Goal: Information Seeking & Learning: Check status

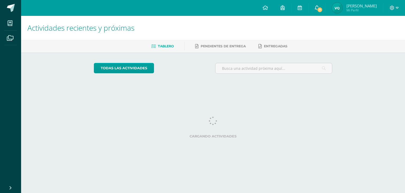
click at [326, 8] on link "7" at bounding box center [317, 8] width 17 height 16
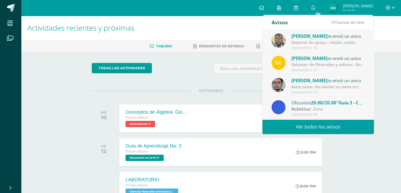
click at [310, 39] on div "Material de apoyo : misión, visión," at bounding box center [328, 42] width 73 height 6
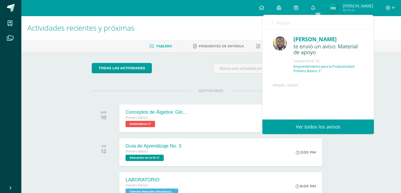
click at [349, 6] on span "[PERSON_NAME]" at bounding box center [358, 5] width 30 height 5
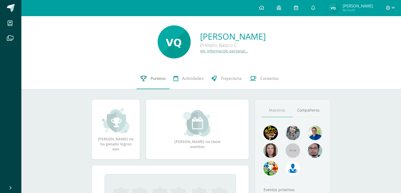
click at [148, 79] on link "Punteos" at bounding box center [153, 78] width 33 height 21
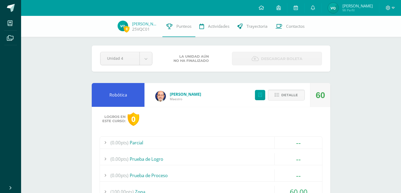
scroll to position [239, 0]
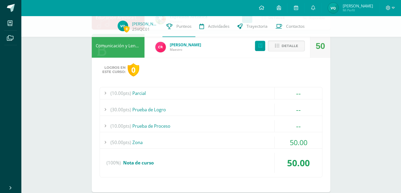
click at [252, 141] on div "(50.00pts) Zona" at bounding box center [211, 142] width 222 height 12
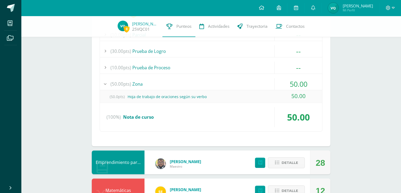
scroll to position [302, 0]
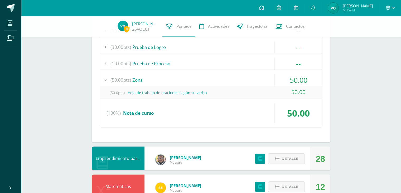
click at [229, 74] on div "(50.00pts) Zona" at bounding box center [211, 80] width 222 height 12
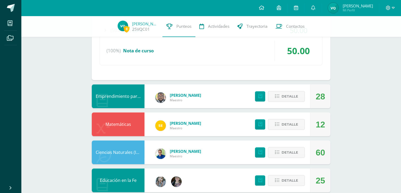
scroll to position [351, 0]
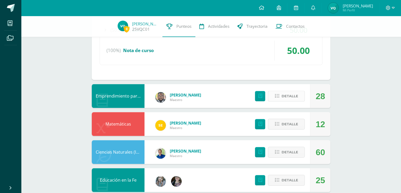
click at [284, 96] on span "Detalle" at bounding box center [290, 96] width 17 height 10
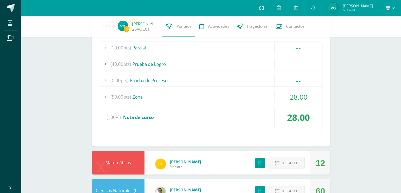
scroll to position [461, 0]
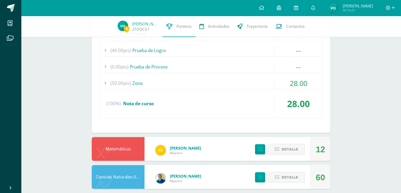
click at [193, 80] on div "(50.00pts) Zona" at bounding box center [211, 83] width 222 height 12
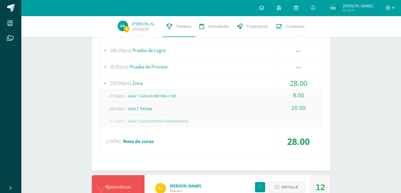
click at [191, 84] on div "(50.00pts) Zona" at bounding box center [211, 83] width 222 height 12
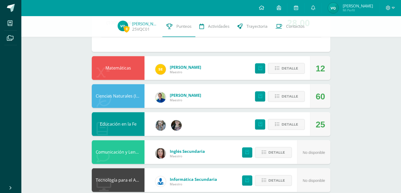
scroll to position [546, 0]
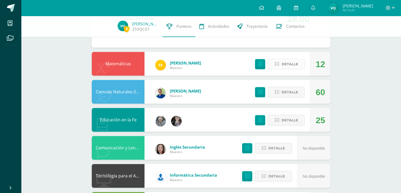
click at [284, 64] on span "Detalle" at bounding box center [290, 64] width 17 height 10
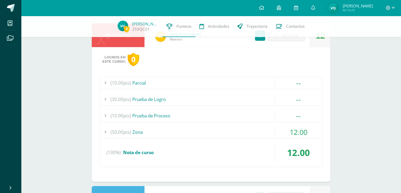
scroll to position [575, 0]
click at [170, 129] on div "(50.00pts) Zona" at bounding box center [211, 131] width 222 height 12
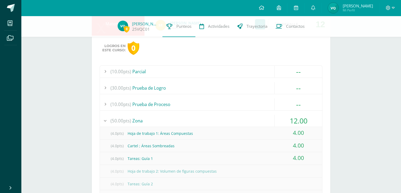
scroll to position [589, 0]
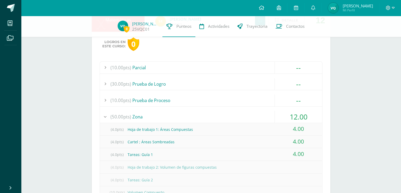
click at [190, 111] on div "(50.00pts) Zona" at bounding box center [211, 117] width 222 height 12
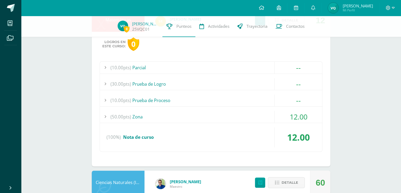
click at [186, 91] on div "(10.00pts) Parcial -- (10.0pts) Prueba Parcial (30.00pts) Prueba de Logro -- --" at bounding box center [211, 106] width 223 height 90
click at [184, 94] on div "(10.00pts) Prueba de Proceso" at bounding box center [211, 100] width 222 height 12
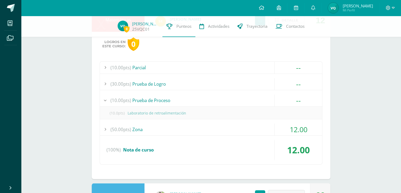
click at [182, 96] on div "(10.00pts) Prueba de Proceso" at bounding box center [211, 100] width 222 height 12
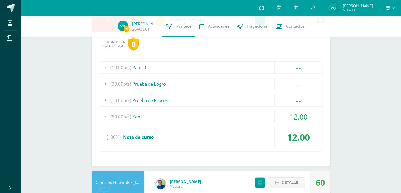
click at [173, 111] on div "(50.00pts) Zona" at bounding box center [211, 117] width 222 height 12
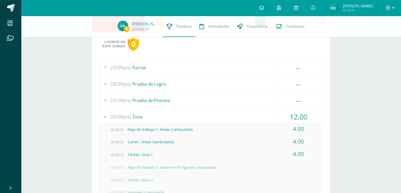
scroll to position [642, 0]
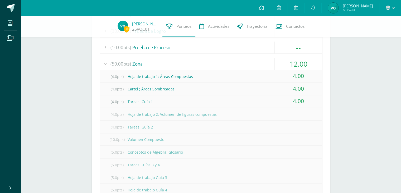
click at [172, 63] on div "(50.00pts) Zona" at bounding box center [211, 64] width 222 height 12
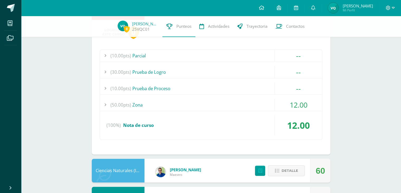
scroll to position [538, 0]
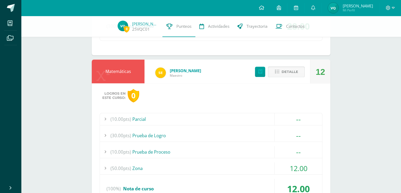
click at [279, 70] on icon at bounding box center [277, 71] width 4 height 4
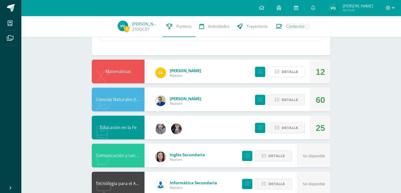
scroll to position [563, 0]
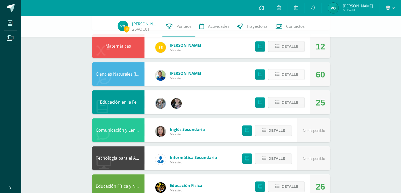
click at [297, 70] on span "Detalle" at bounding box center [290, 74] width 17 height 10
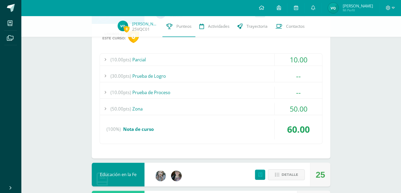
scroll to position [626, 0]
click at [179, 113] on div "(50.00pts) Zona" at bounding box center [211, 108] width 222 height 12
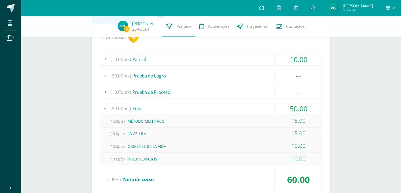
click at [195, 108] on div "(50.00pts) Zona" at bounding box center [211, 108] width 222 height 12
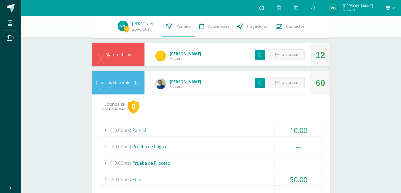
click at [285, 81] on span "Detalle" at bounding box center [290, 83] width 17 height 10
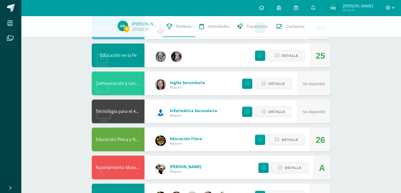
scroll to position [607, 0]
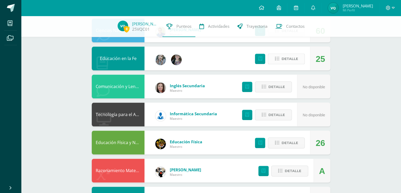
click at [292, 60] on span "Detalle" at bounding box center [290, 59] width 17 height 10
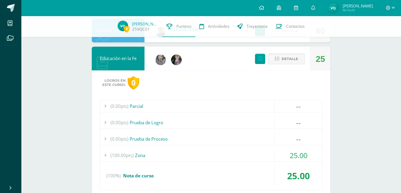
click at [185, 151] on div "(100.00pts) Zona" at bounding box center [211, 155] width 222 height 12
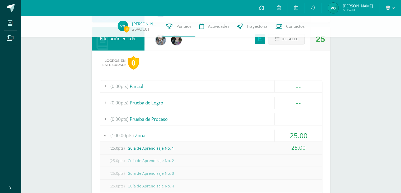
scroll to position [644, 0]
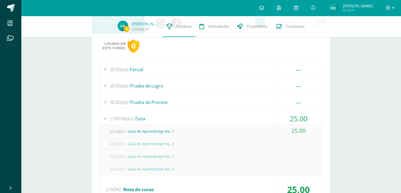
click at [205, 85] on div "(0.00pts) Prueba de Logro" at bounding box center [211, 86] width 222 height 12
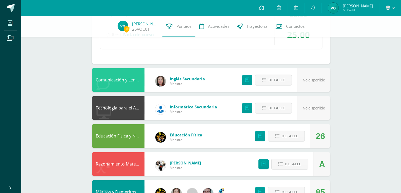
scroll to position [793, 0]
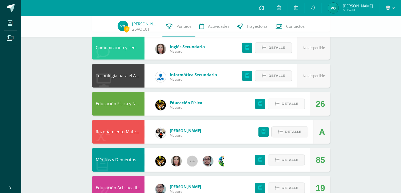
click at [287, 101] on span "Detalle" at bounding box center [290, 104] width 17 height 10
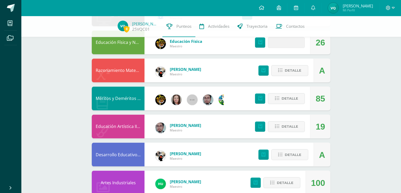
scroll to position [856, 0]
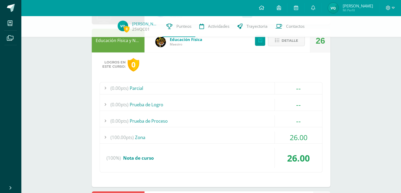
click at [180, 132] on div "(100.00pts) Zona" at bounding box center [211, 137] width 222 height 12
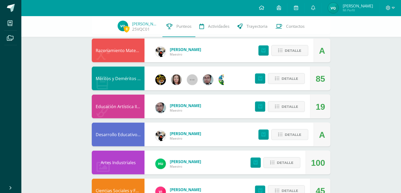
scroll to position [1059, 0]
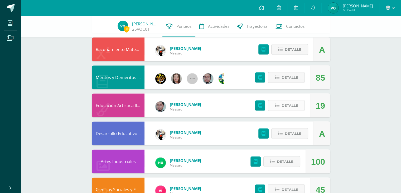
click at [282, 107] on button "Detalle" at bounding box center [286, 105] width 37 height 11
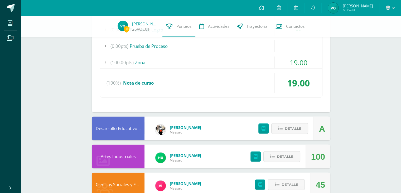
scroll to position [1238, 0]
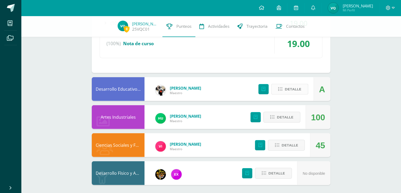
click at [285, 90] on span "Detalle" at bounding box center [293, 89] width 17 height 10
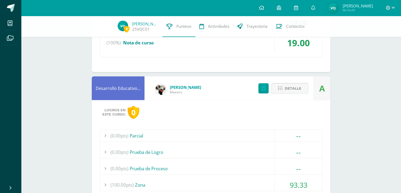
scroll to position [1229, 0]
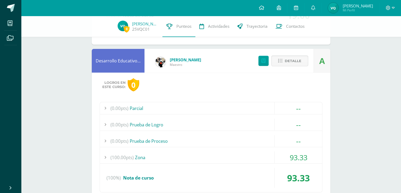
click at [182, 151] on div "(100.00pts) Zona" at bounding box center [211, 157] width 222 height 12
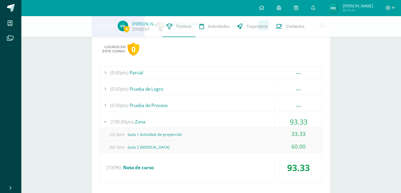
scroll to position [1127, 0]
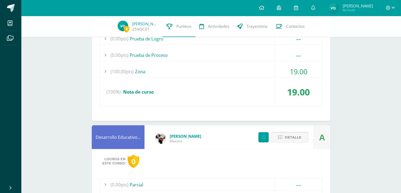
click at [294, 139] on span "Detalle" at bounding box center [293, 137] width 17 height 10
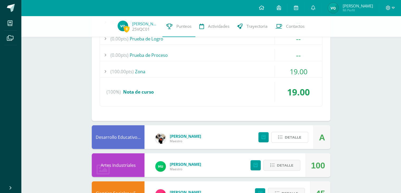
scroll to position [1175, 0]
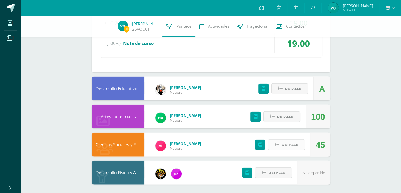
click at [279, 144] on icon at bounding box center [277, 144] width 4 height 4
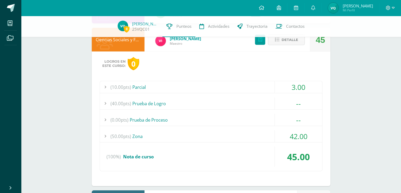
scroll to position [1280, 0]
click at [195, 130] on div "(50.00pts) Zona" at bounding box center [211, 136] width 222 height 12
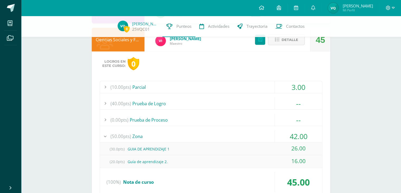
click at [195, 130] on div "(50.00pts) Zona" at bounding box center [211, 136] width 222 height 12
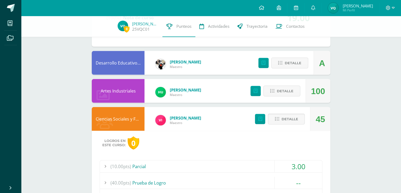
scroll to position [1201, 0]
click at [282, 116] on button "Detalle" at bounding box center [286, 119] width 37 height 11
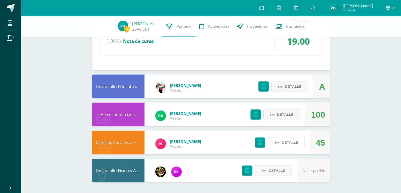
scroll to position [1175, 0]
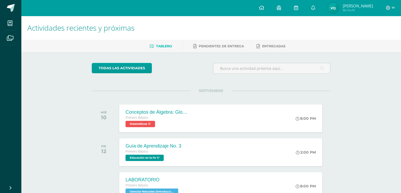
click at [348, 10] on span "Mi Perfil" at bounding box center [358, 10] width 30 height 4
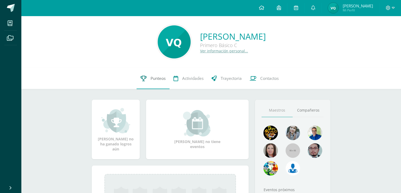
click at [159, 82] on link "Punteos" at bounding box center [153, 78] width 33 height 21
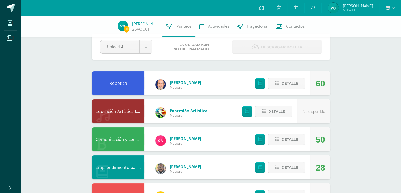
scroll to position [23, 0]
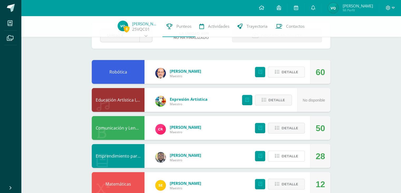
click at [297, 158] on span "Detalle" at bounding box center [290, 156] width 17 height 10
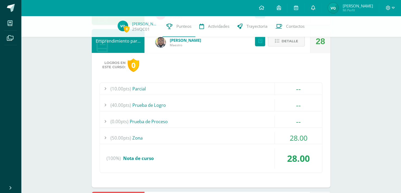
click at [315, 8] on icon at bounding box center [313, 7] width 4 height 5
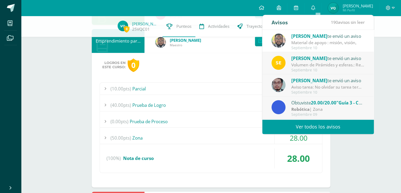
click at [242, 9] on div "Configuración Cerrar sesión [PERSON_NAME] Mi Perfil Mis accesos directos Aprend…" at bounding box center [211, 8] width 380 height 16
